Goal: Information Seeking & Learning: Learn about a topic

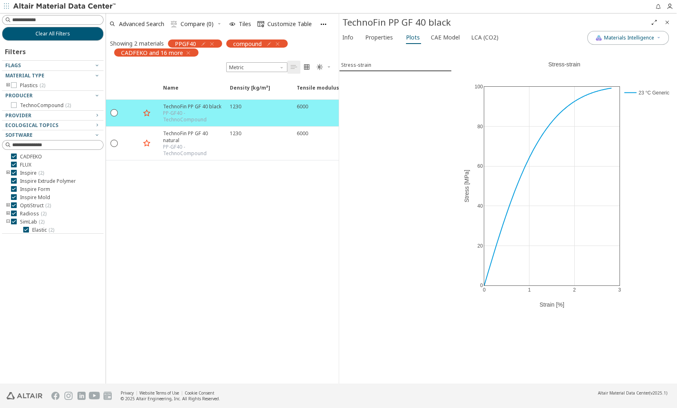
click at [231, 322] on div "Name Density [kg/m³] Density [kg/m³] ISO 1183 Tensile modulus [MPa] Tensile mod…" at bounding box center [222, 231] width 233 height 306
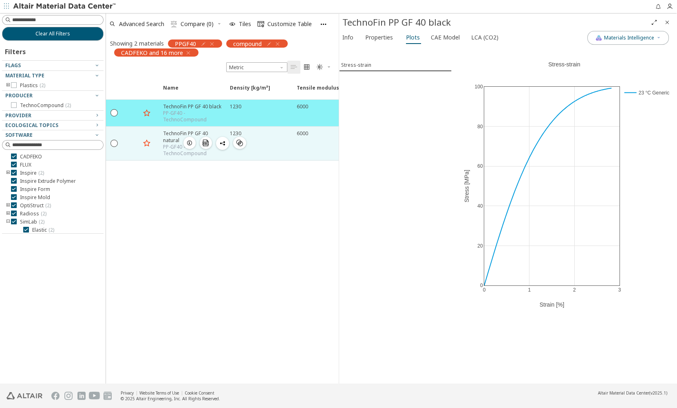
click at [183, 144] on div "PP-GF40 - TechnoCompound" at bounding box center [194, 150] width 62 height 13
click at [168, 144] on div "PP-GF40 - TechnoCompound" at bounding box center [194, 150] width 62 height 13
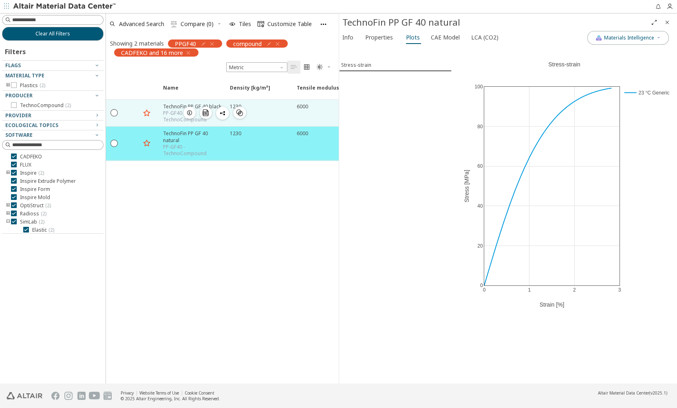
click at [169, 111] on div "PP-GF40 - TechnoCompound" at bounding box center [194, 116] width 62 height 13
